Goal: Find specific page/section: Locate a particular part of the current website

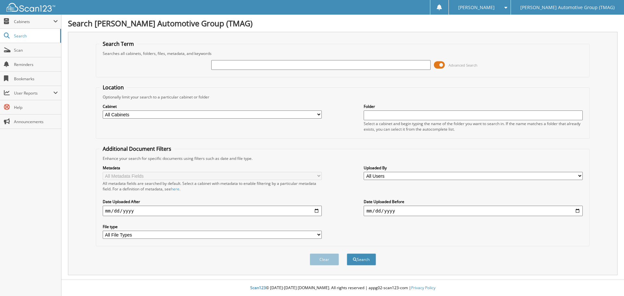
click at [221, 65] on input "text" at bounding box center [320, 65] width 219 height 10
click at [286, 65] on input "text" at bounding box center [320, 65] width 219 height 10
type input "H25582"
click at [347, 253] on button "Search" at bounding box center [361, 259] width 29 height 12
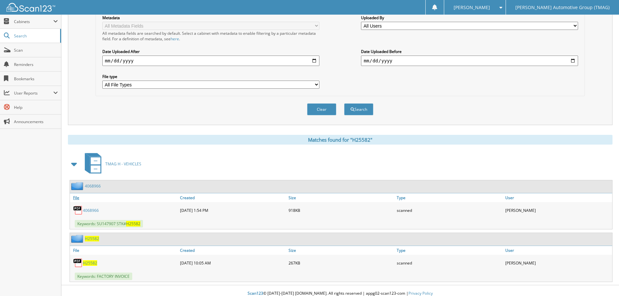
scroll to position [156, 0]
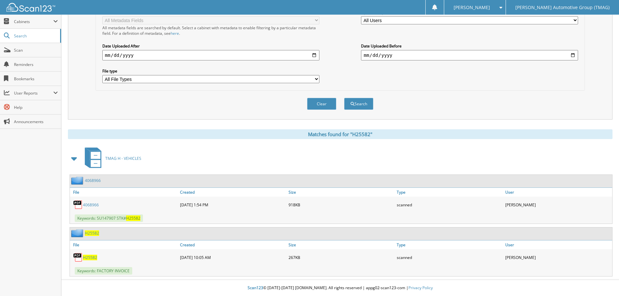
click at [91, 234] on span "H25582" at bounding box center [92, 233] width 14 height 6
